Goal: Information Seeking & Learning: Learn about a topic

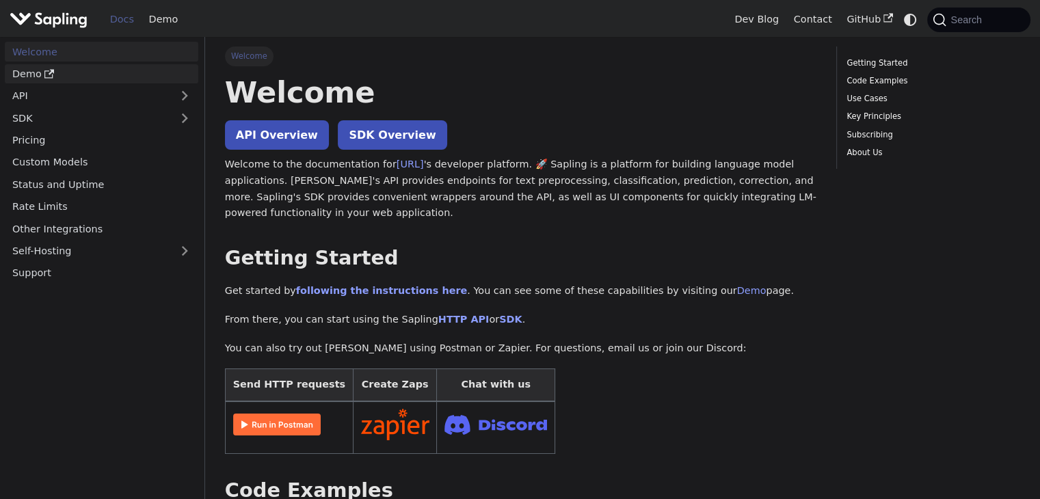
click at [36, 70] on link "Demo" at bounding box center [101, 74] width 193 height 20
